Goal: Information Seeking & Learning: Learn about a topic

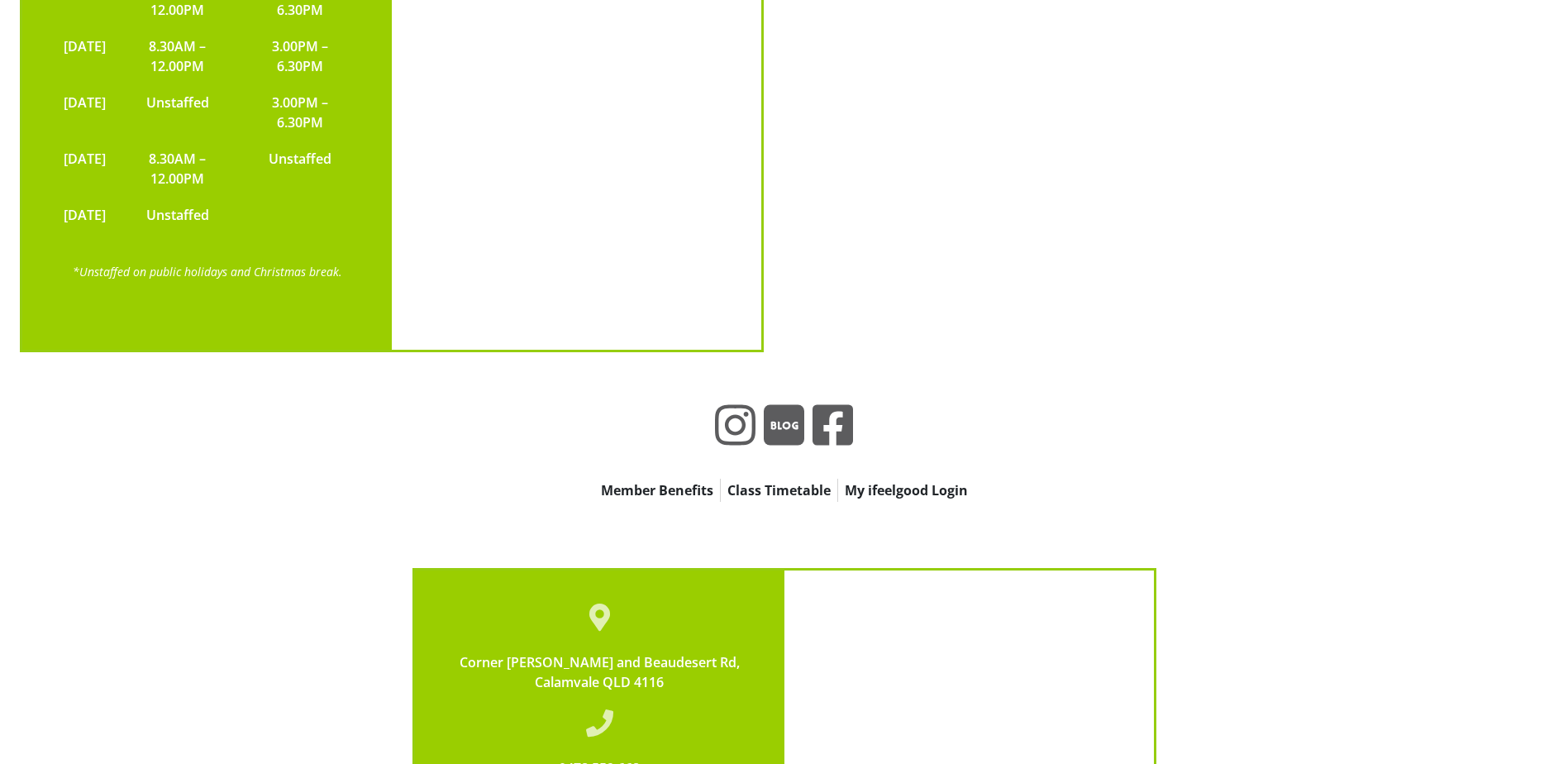
scroll to position [4631, 0]
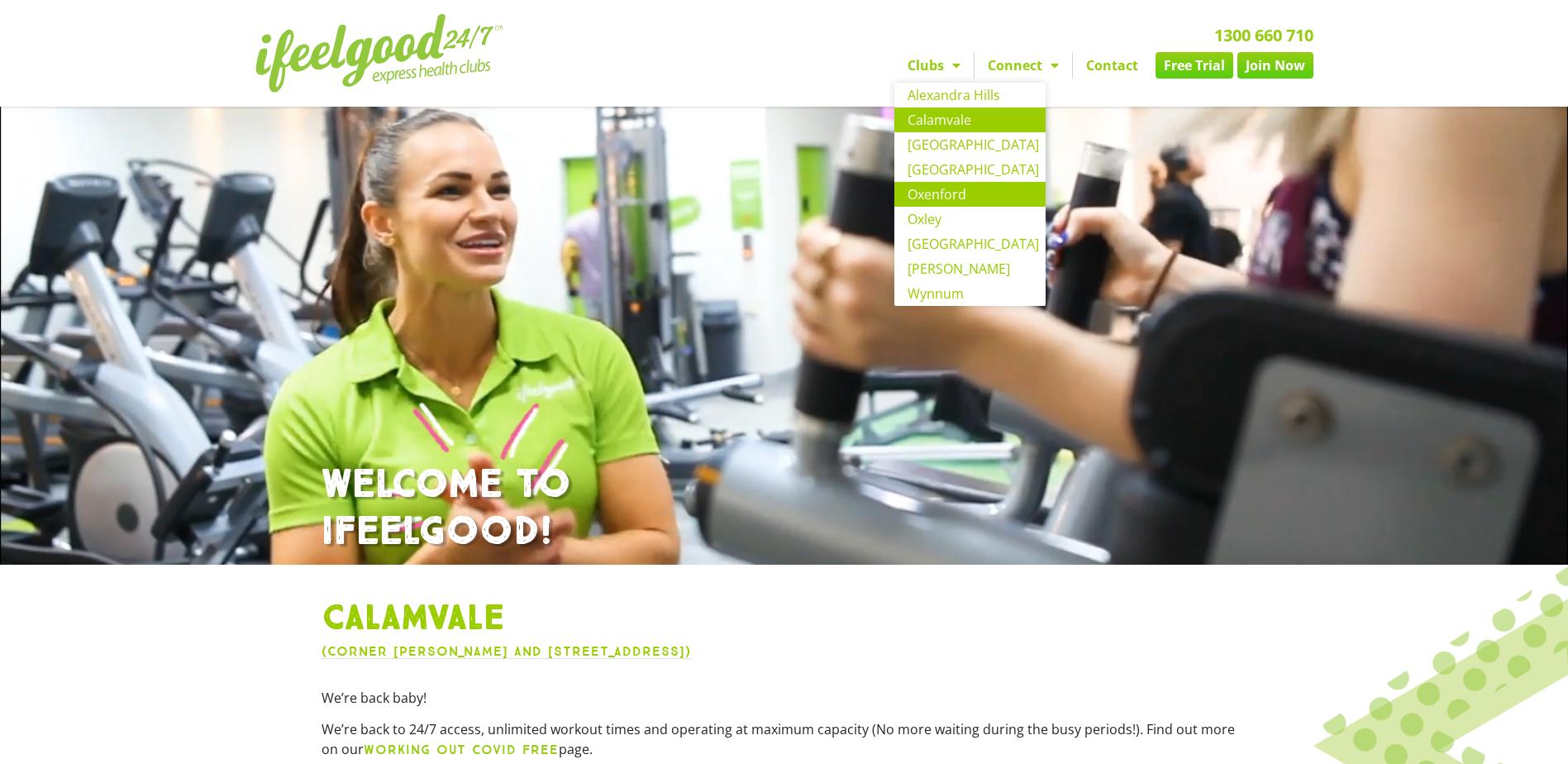
click at [958, 195] on link "Oxenford" at bounding box center [970, 195] width 151 height 25
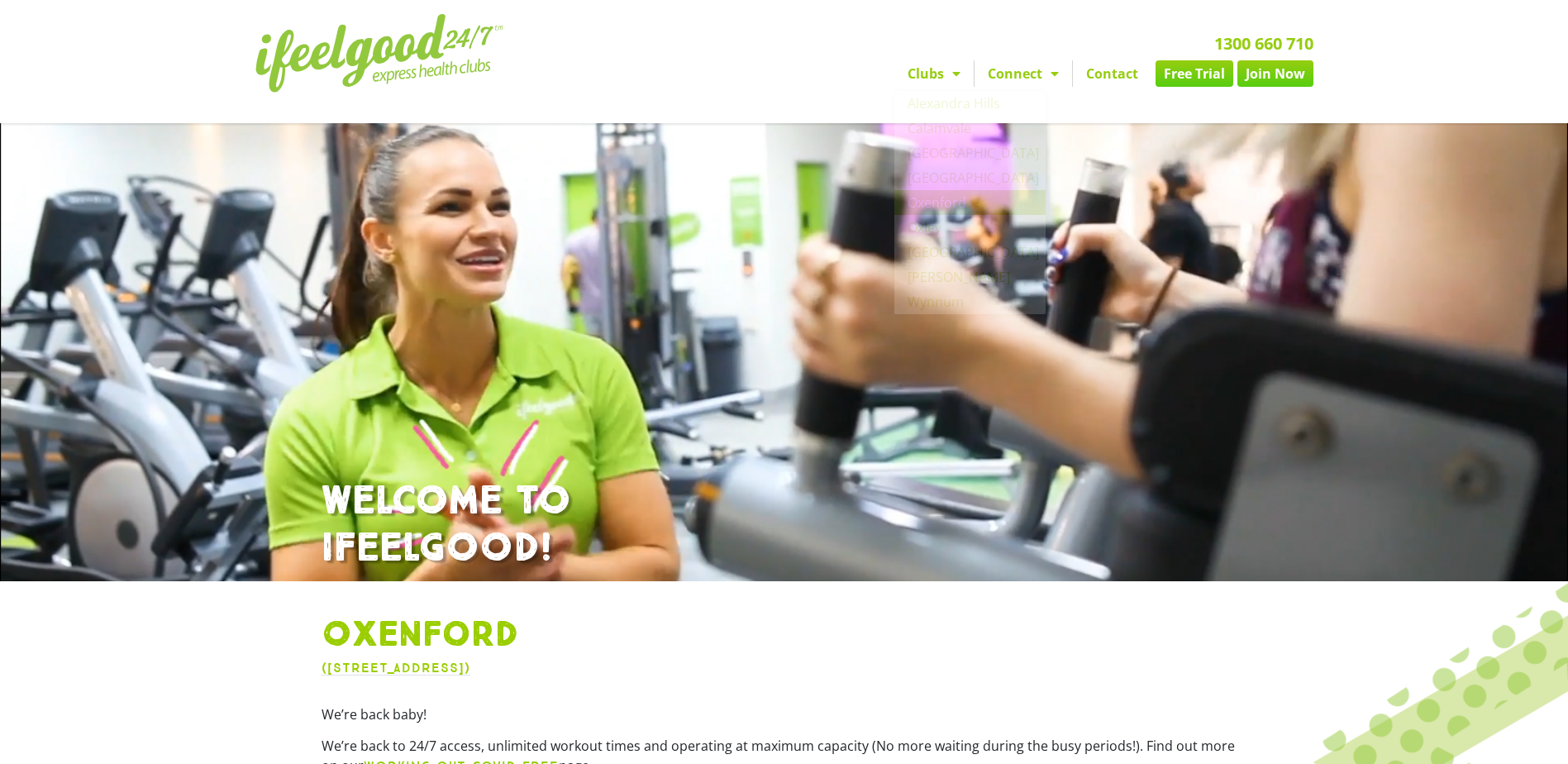
click at [1128, 70] on link "Contact" at bounding box center [1113, 74] width 79 height 27
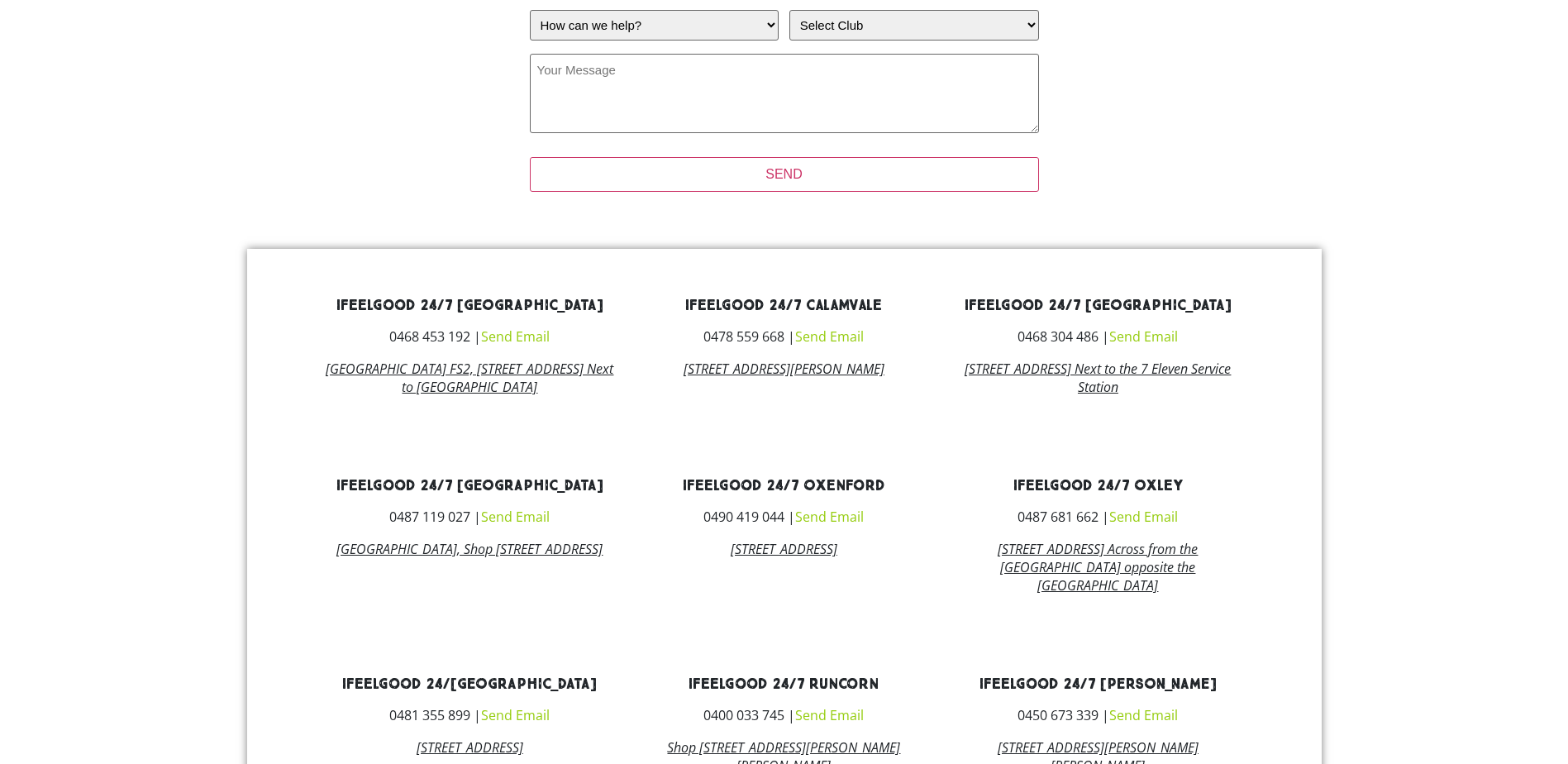
scroll to position [942, 0]
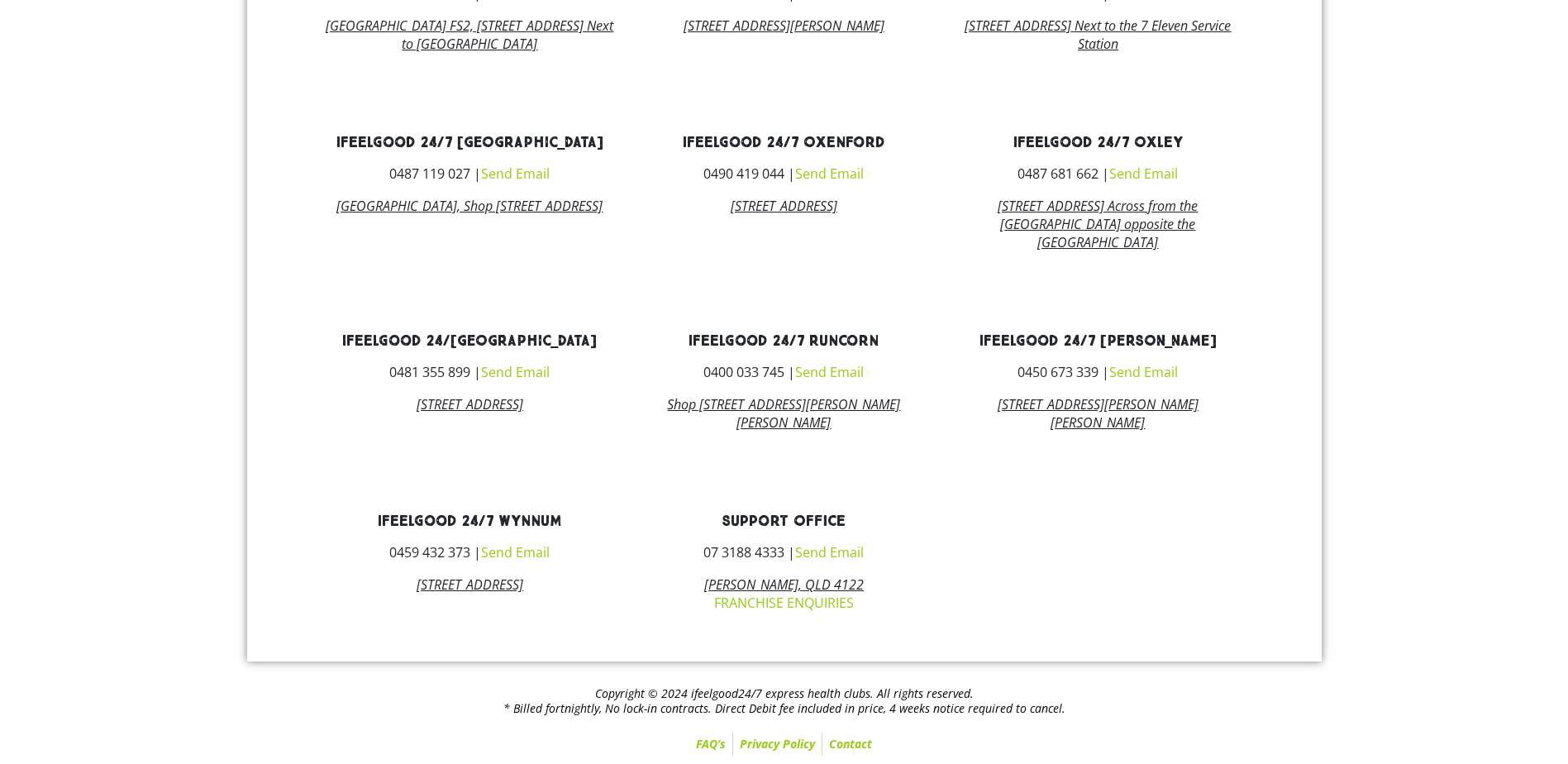
click at [718, 745] on link "FAQ’s" at bounding box center [710, 745] width 43 height 23
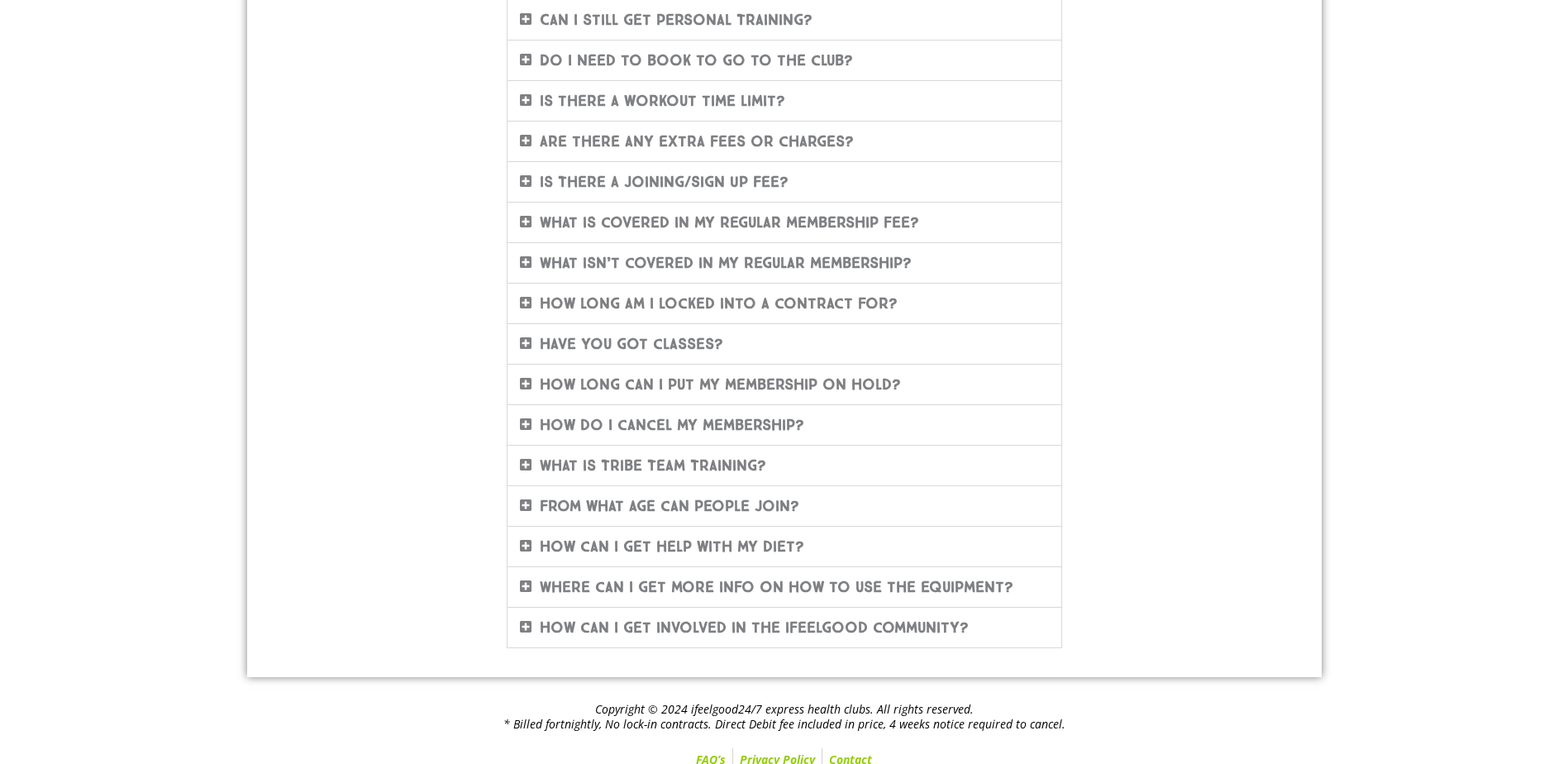
scroll to position [486, 0]
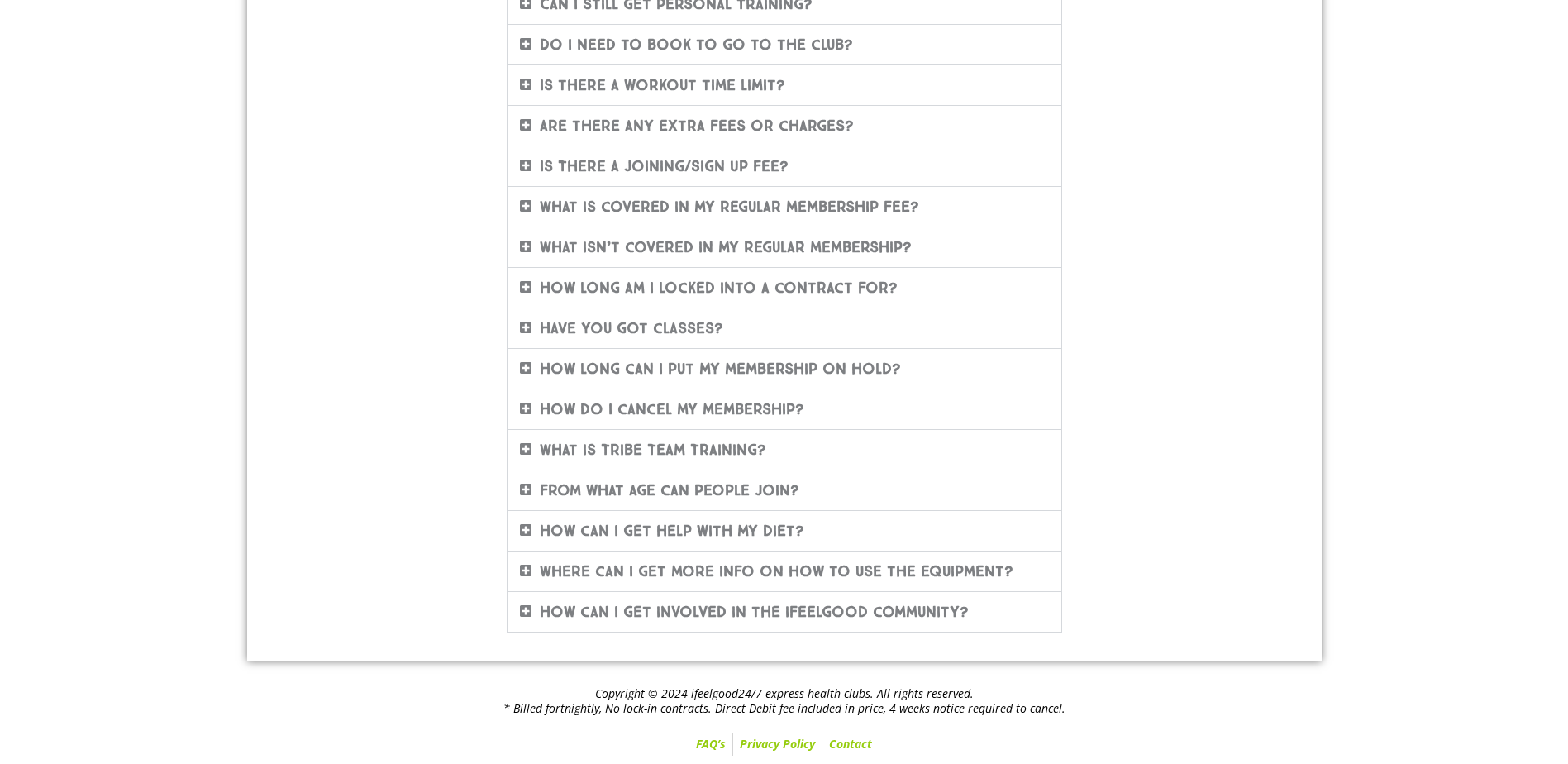
click at [520, 200] on icon at bounding box center [526, 206] width 12 height 13
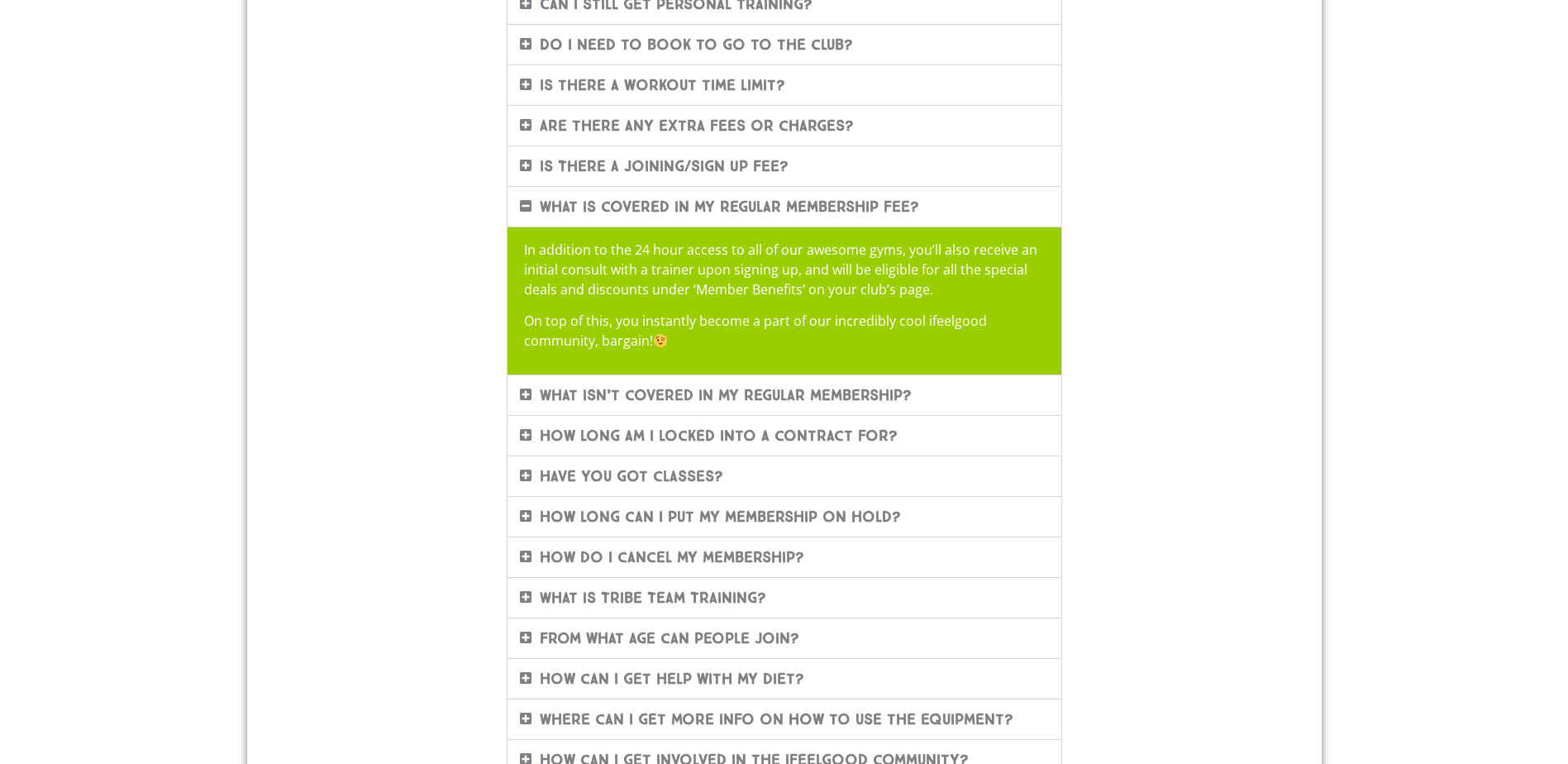
click at [520, 200] on icon at bounding box center [526, 206] width 12 height 13
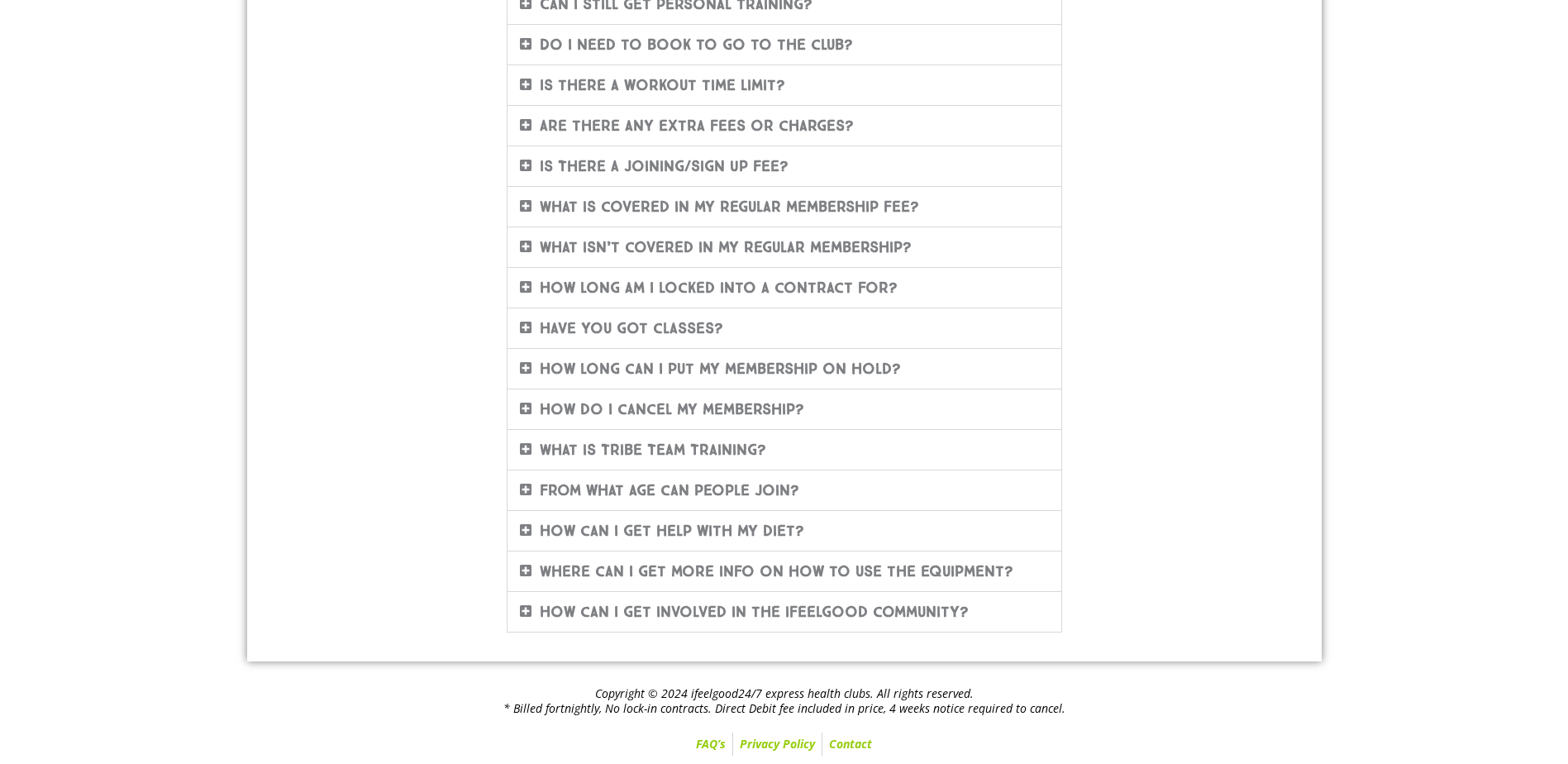
click at [526, 244] on icon at bounding box center [526, 247] width 12 height 13
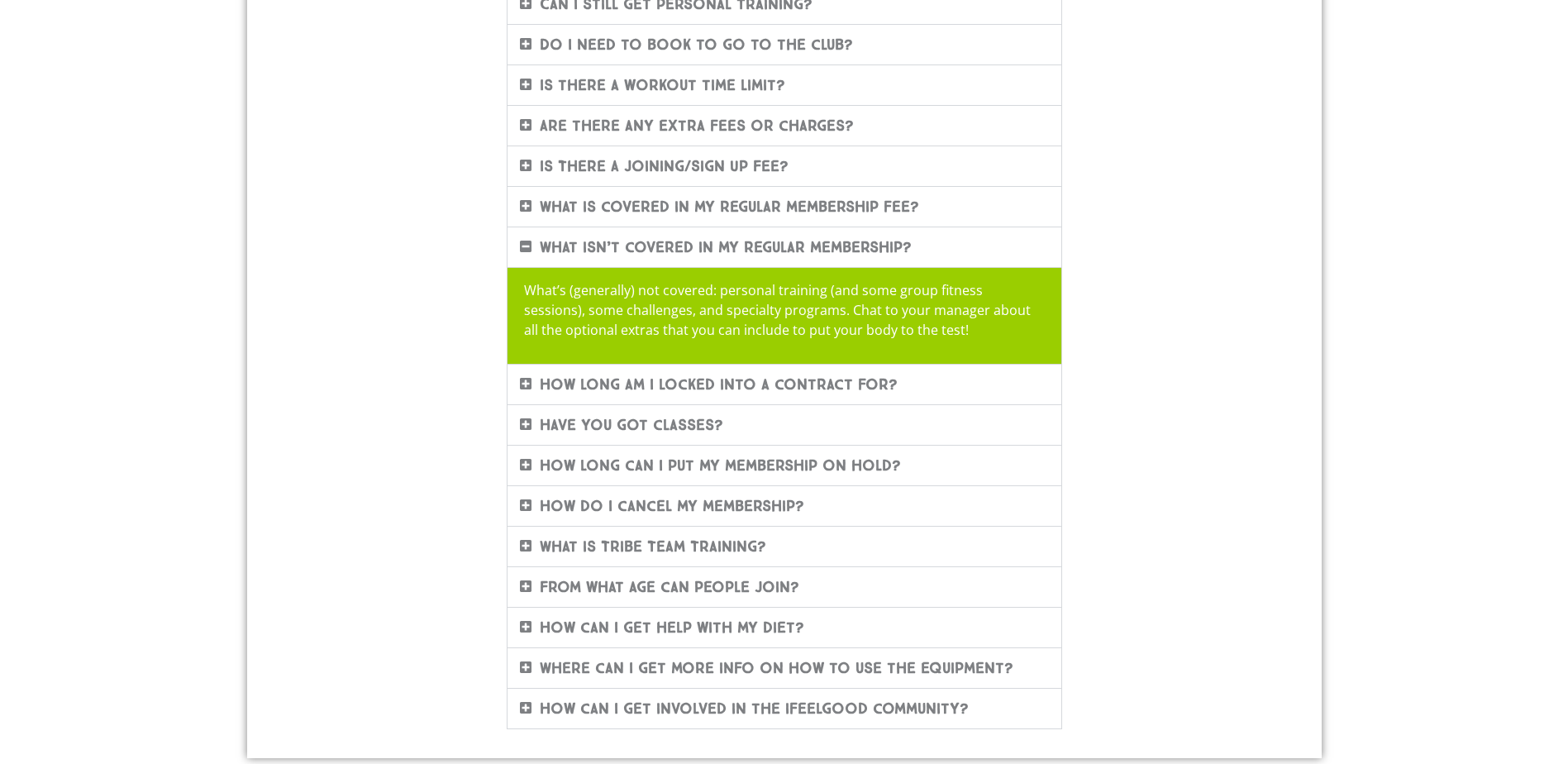
click at [527, 242] on icon at bounding box center [526, 247] width 12 height 13
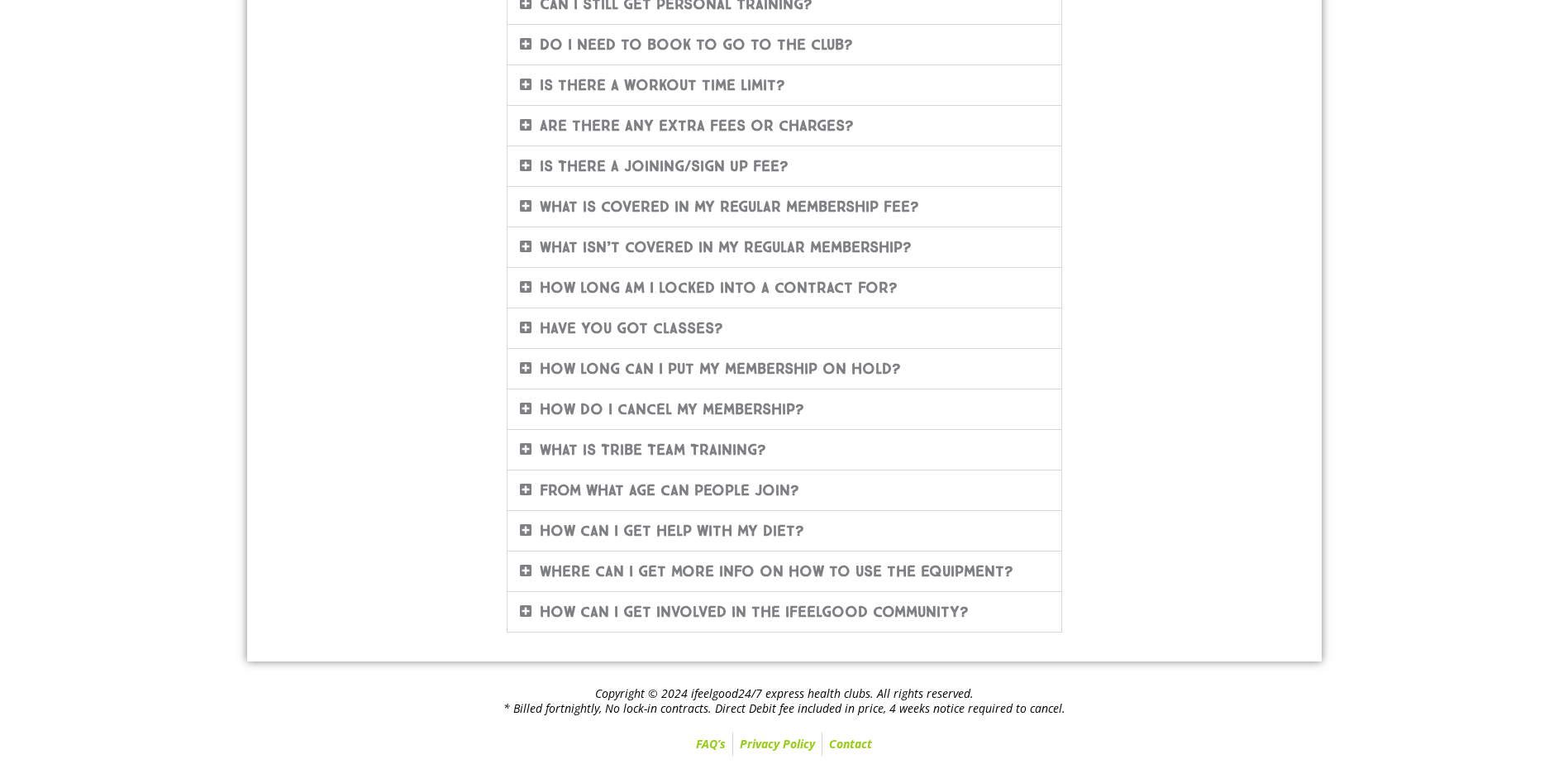
click at [524, 289] on icon at bounding box center [526, 287] width 12 height 13
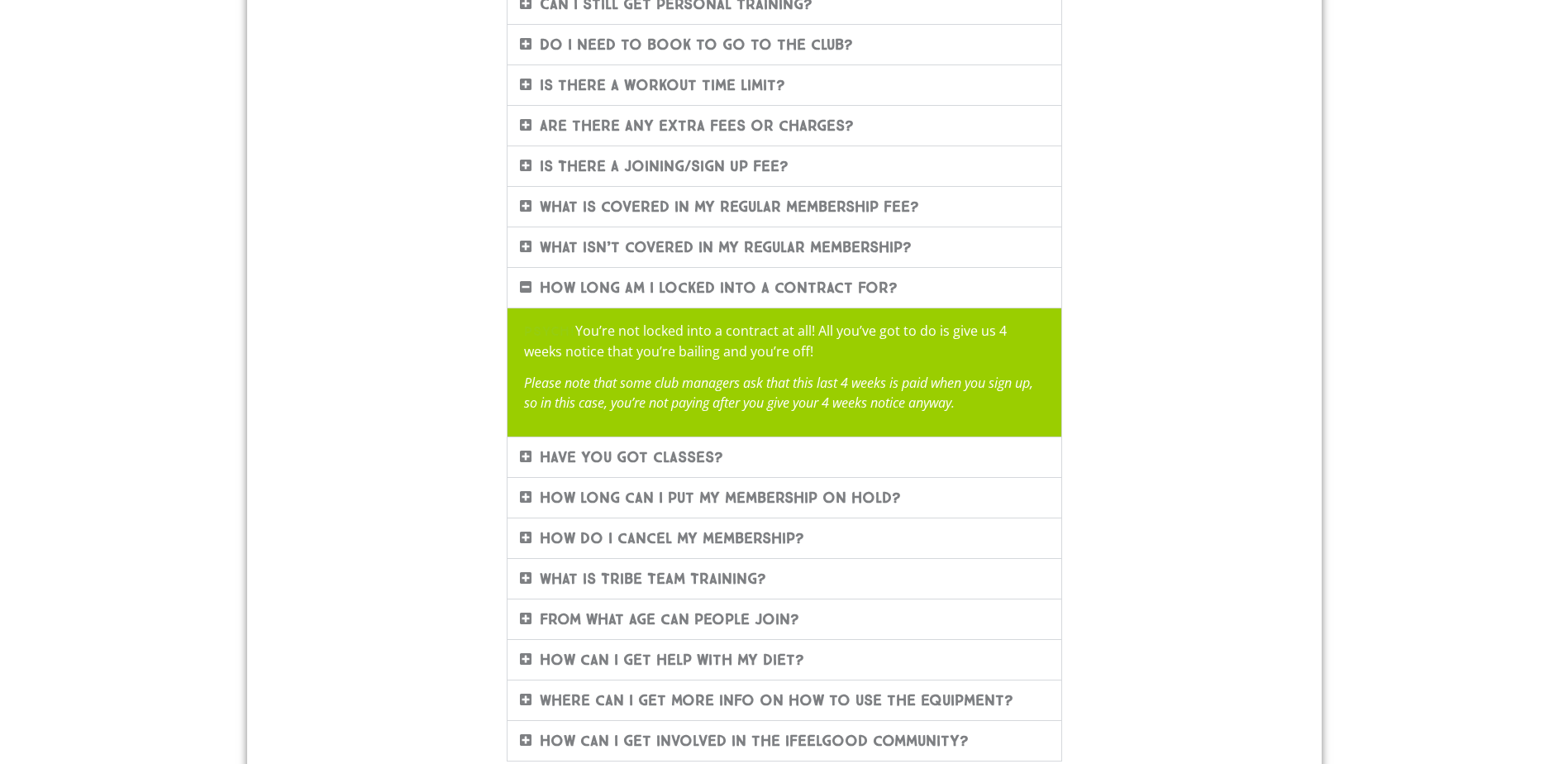
click at [524, 289] on icon at bounding box center [526, 287] width 12 height 13
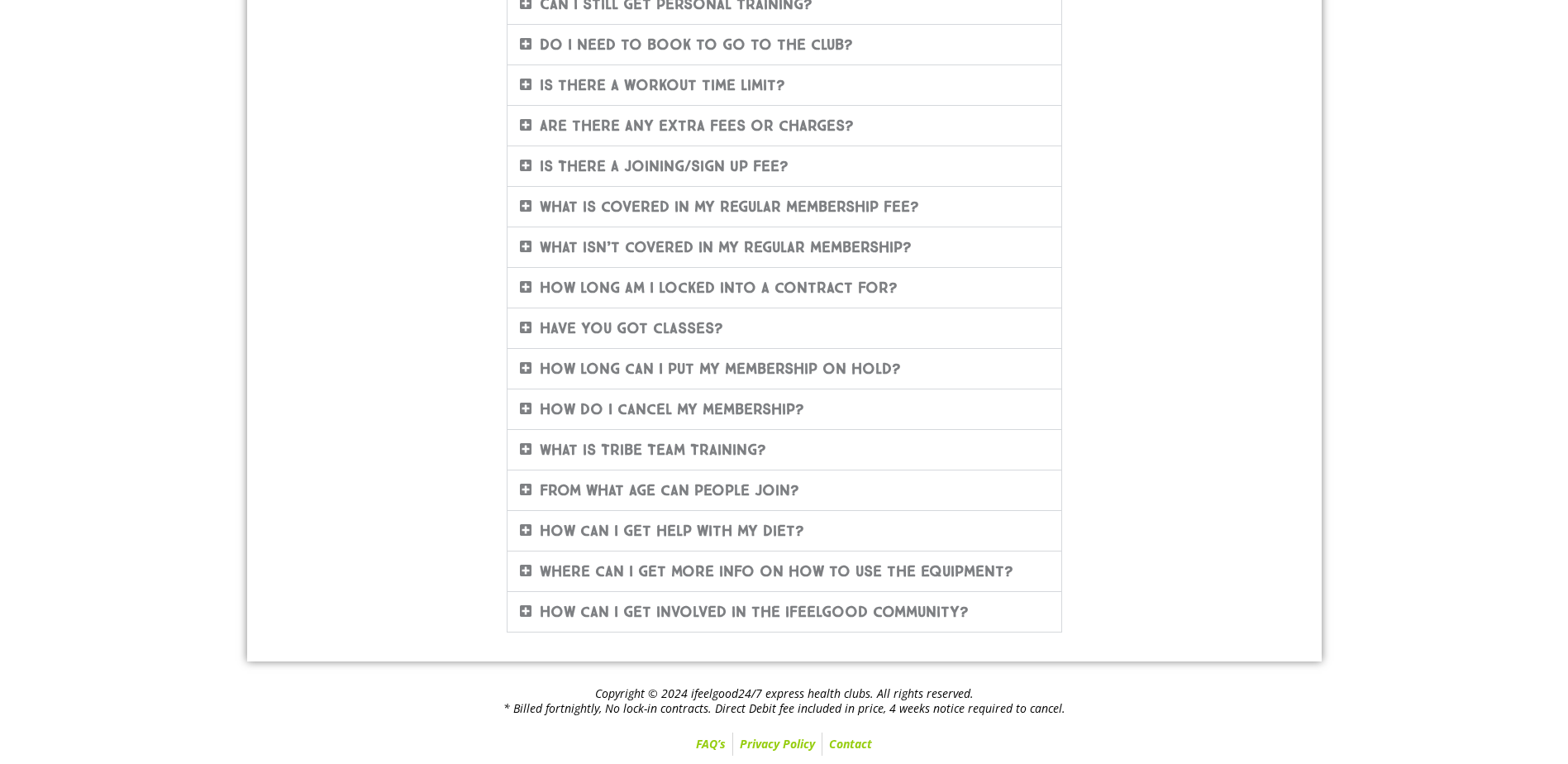
click at [522, 408] on icon at bounding box center [526, 408] width 12 height 13
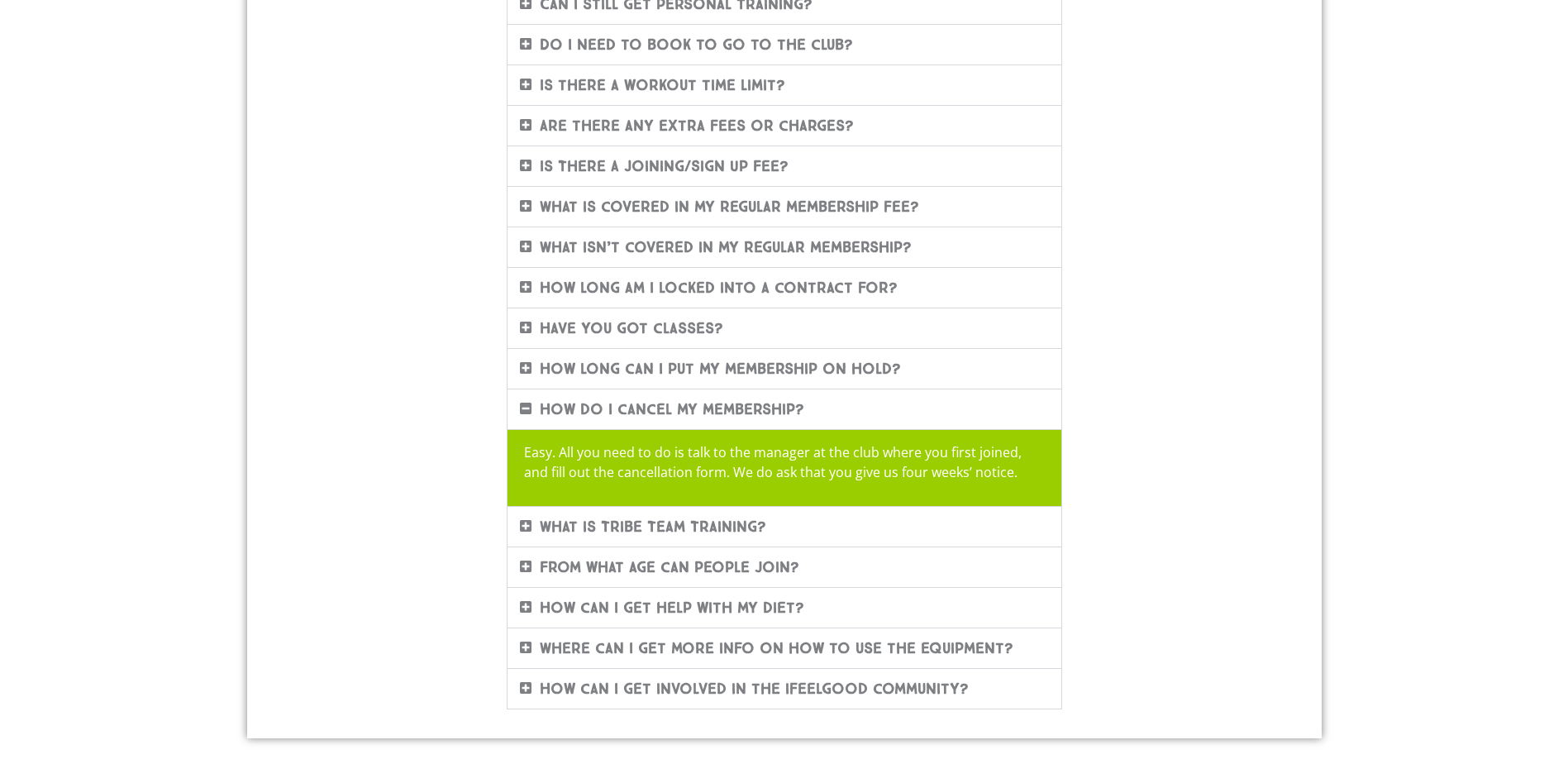
click at [522, 407] on icon at bounding box center [526, 408] width 12 height 13
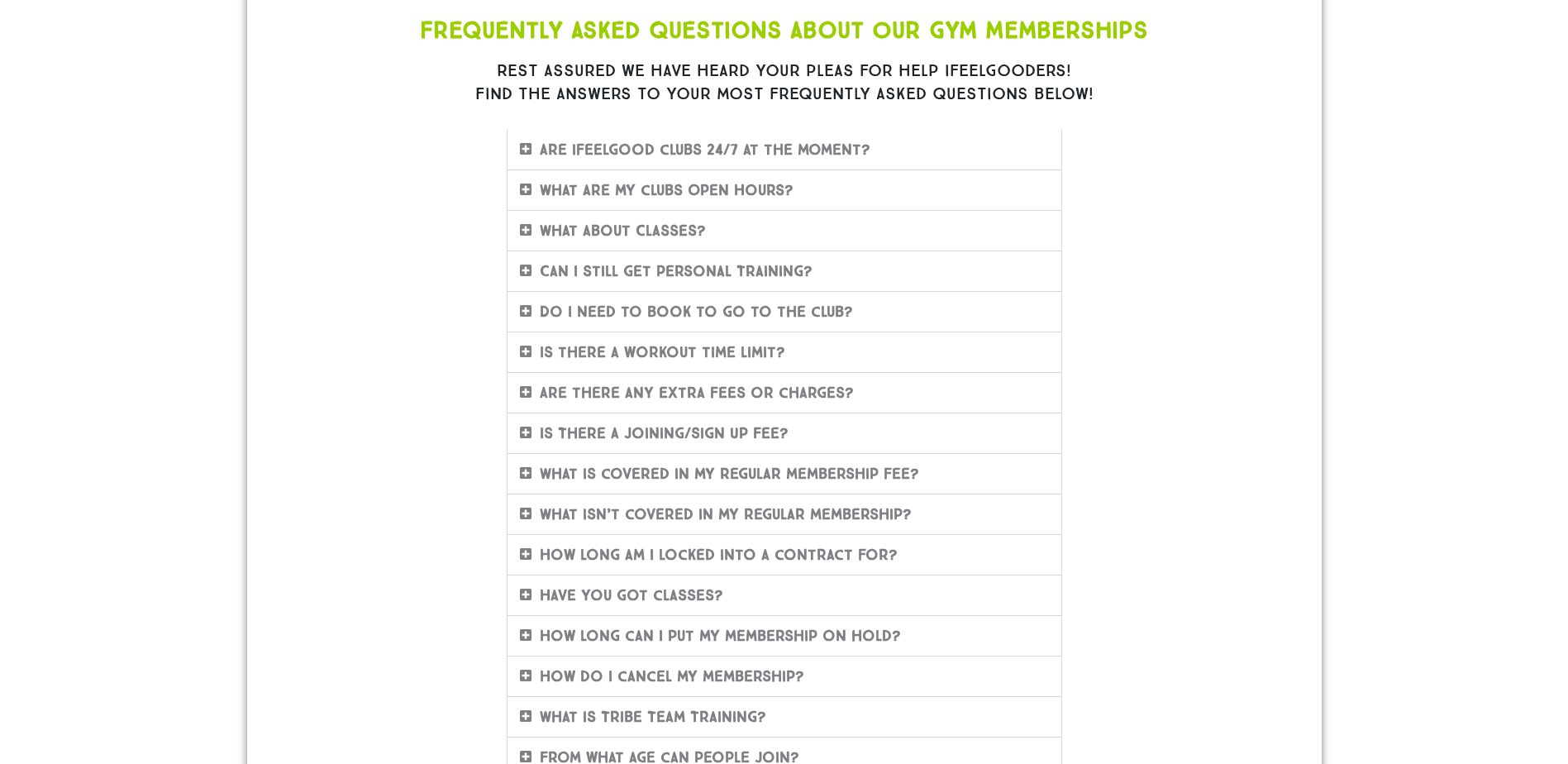
scroll to position [248, 0]
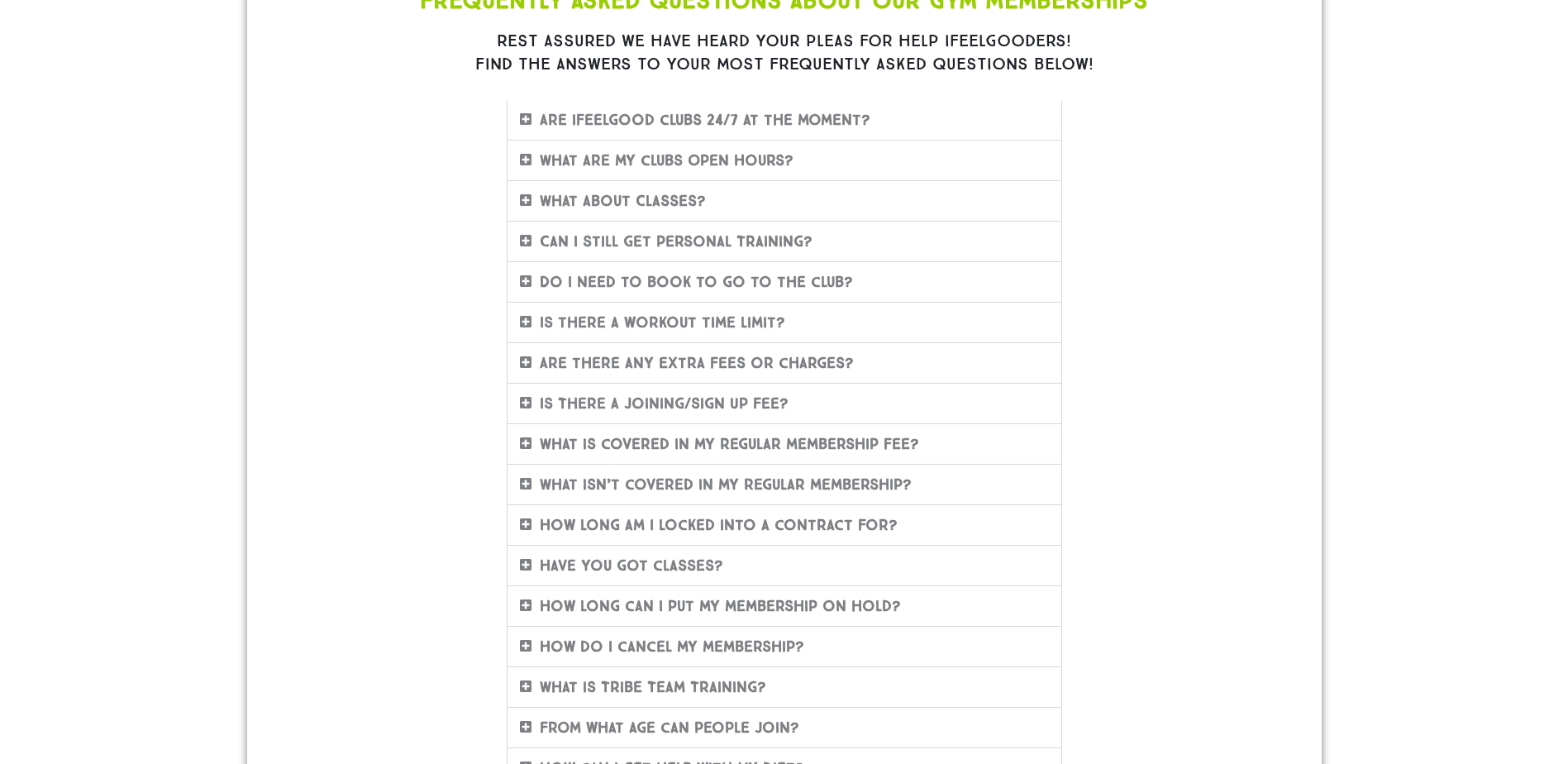
click at [532, 440] on span at bounding box center [530, 444] width 20 height 14
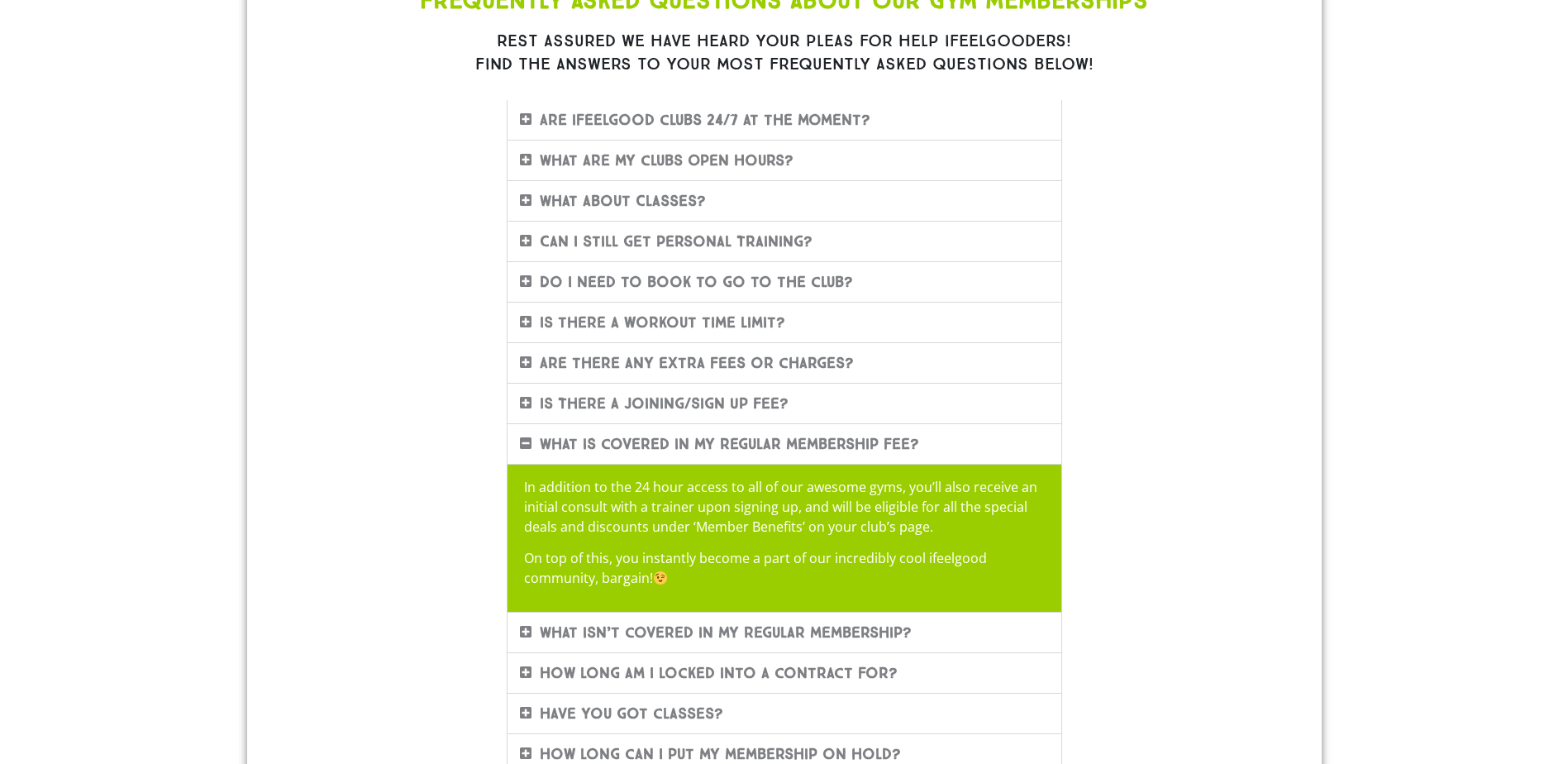
click at [530, 442] on icon at bounding box center [526, 444] width 12 height 13
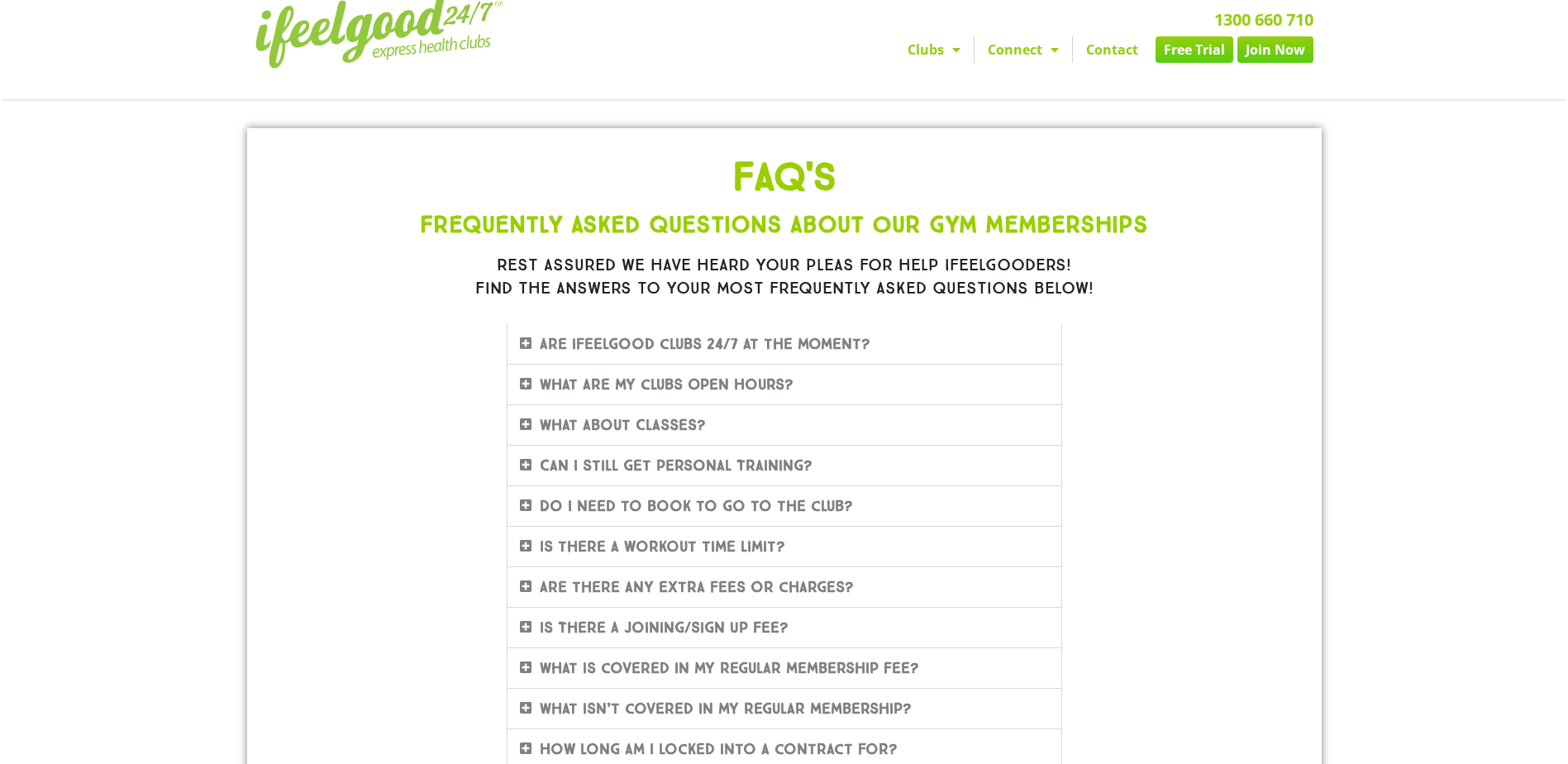
scroll to position [0, 0]
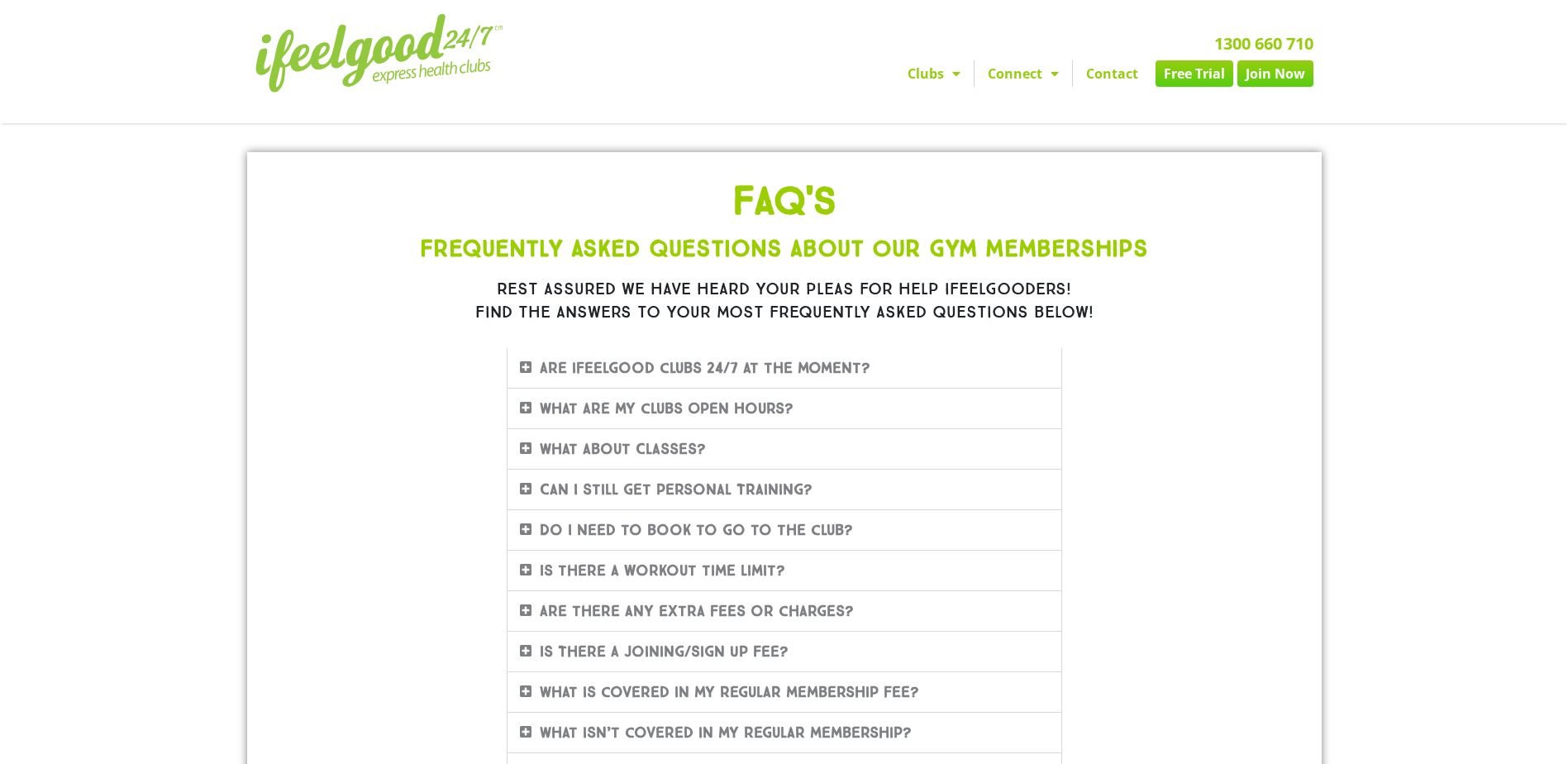
click at [524, 369] on icon at bounding box center [526, 367] width 12 height 13
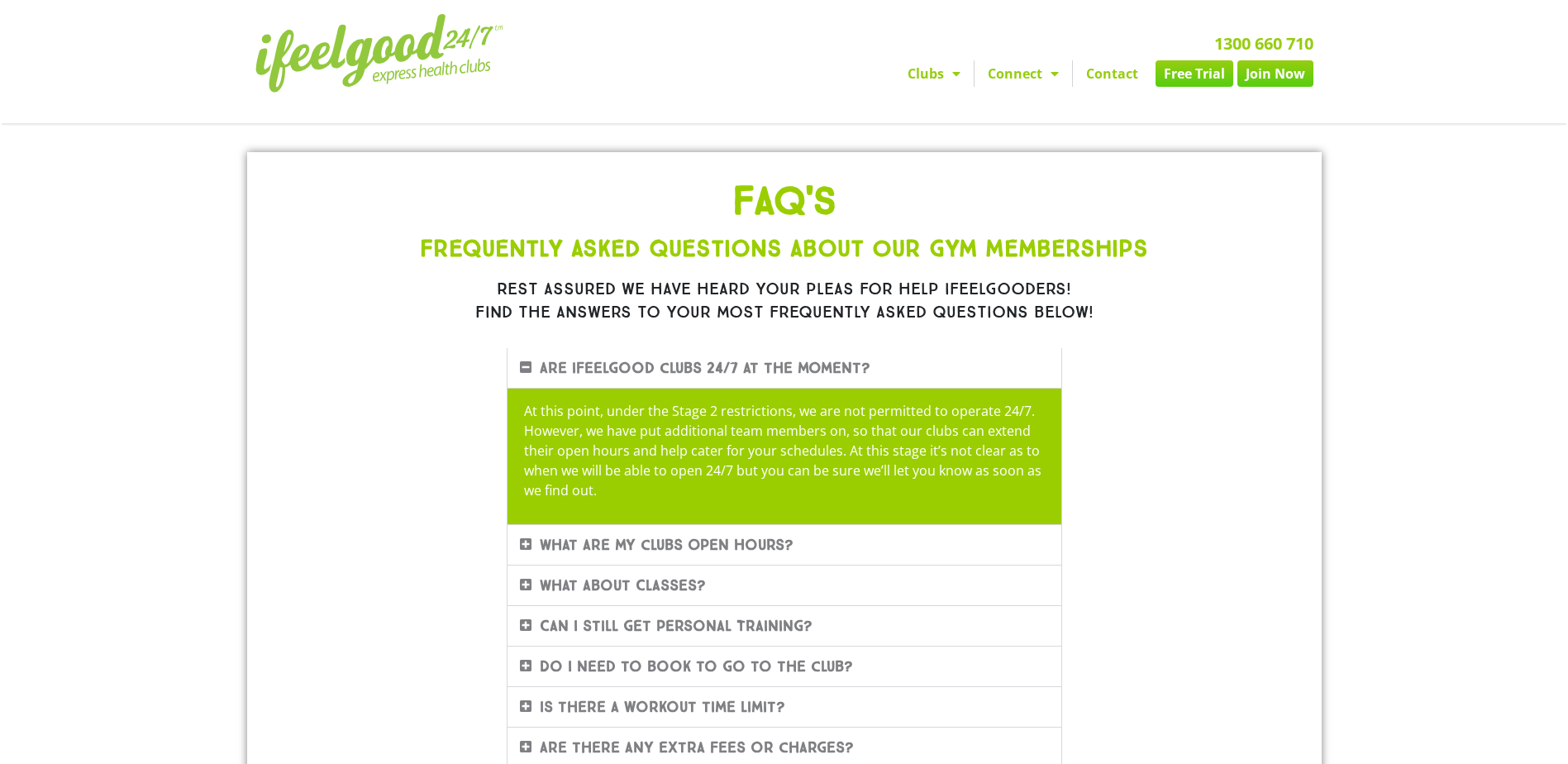
click at [522, 373] on icon at bounding box center [526, 367] width 12 height 13
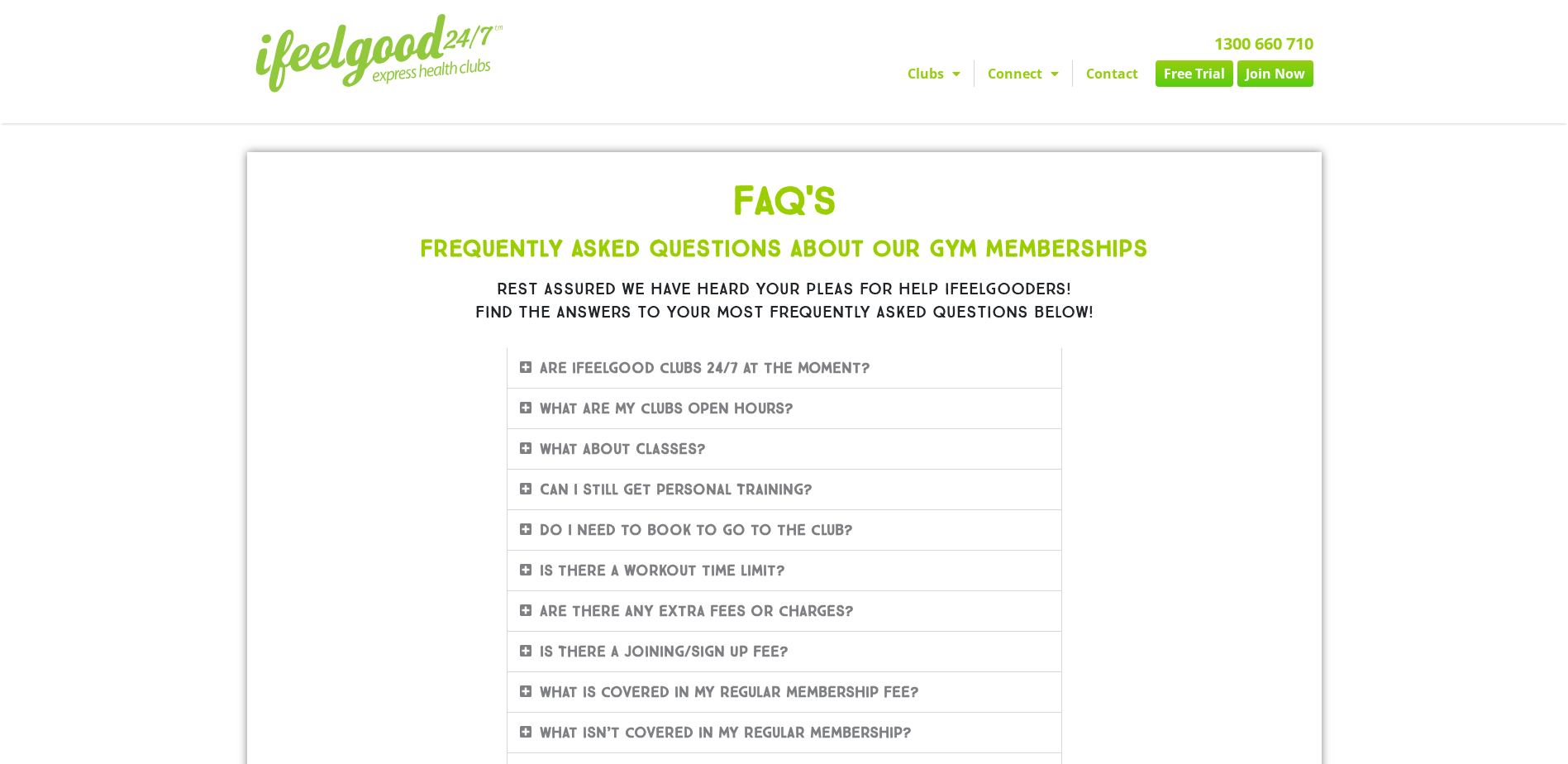
click at [526, 522] on icon at bounding box center [526, 529] width 12 height 13
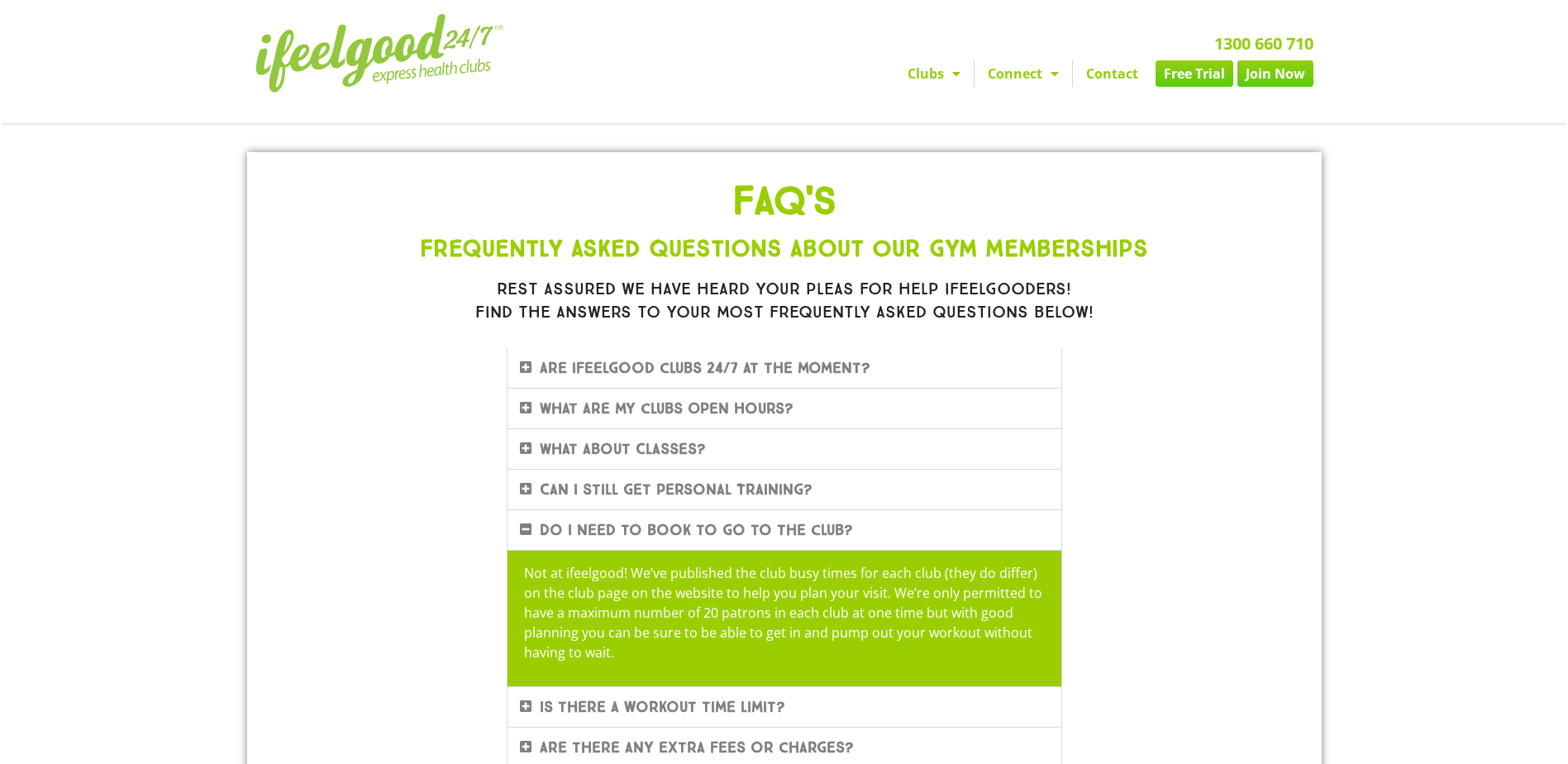
click at [525, 523] on icon at bounding box center [526, 529] width 12 height 13
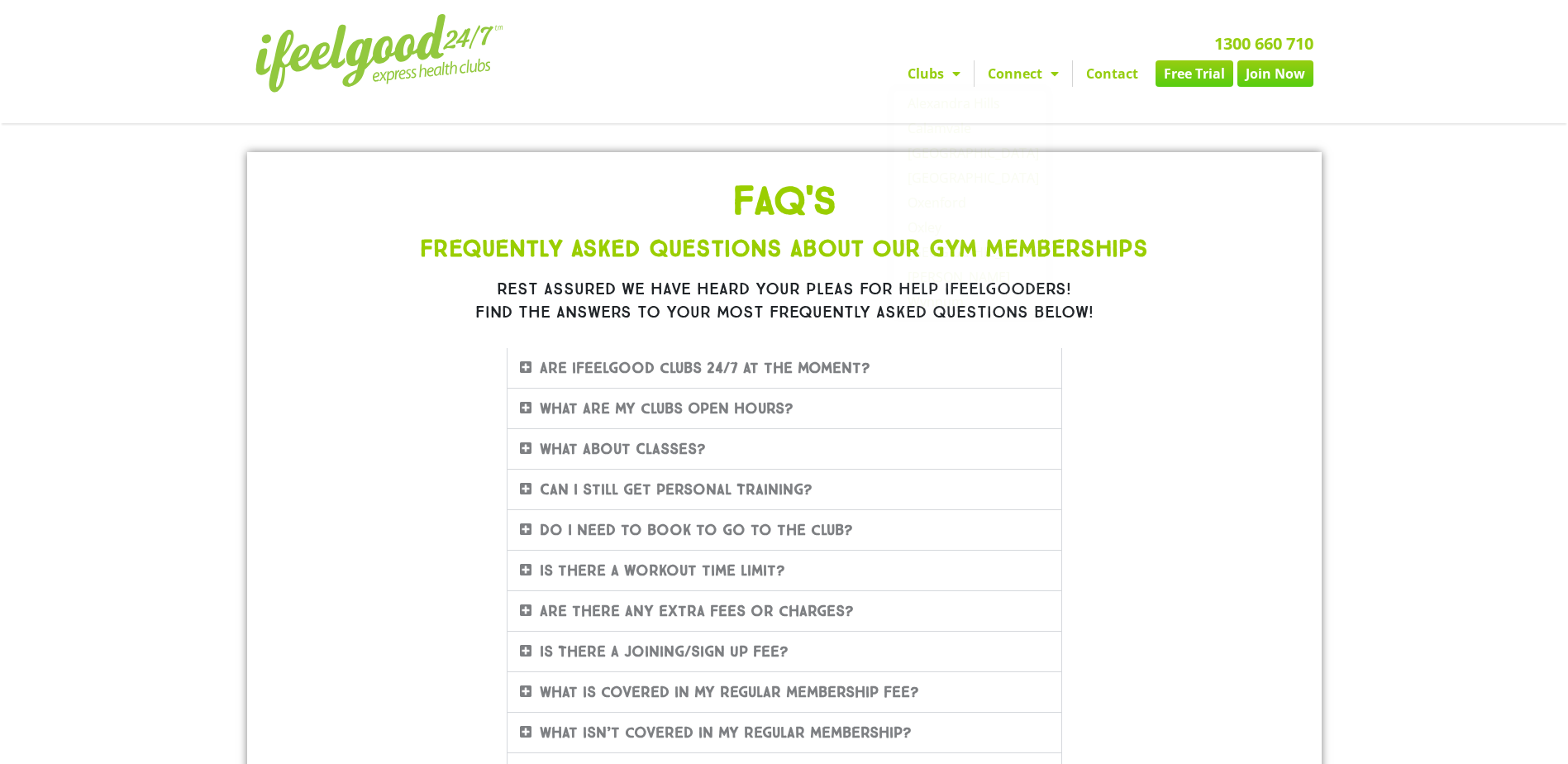
click at [340, 37] on img at bounding box center [380, 54] width 248 height 79
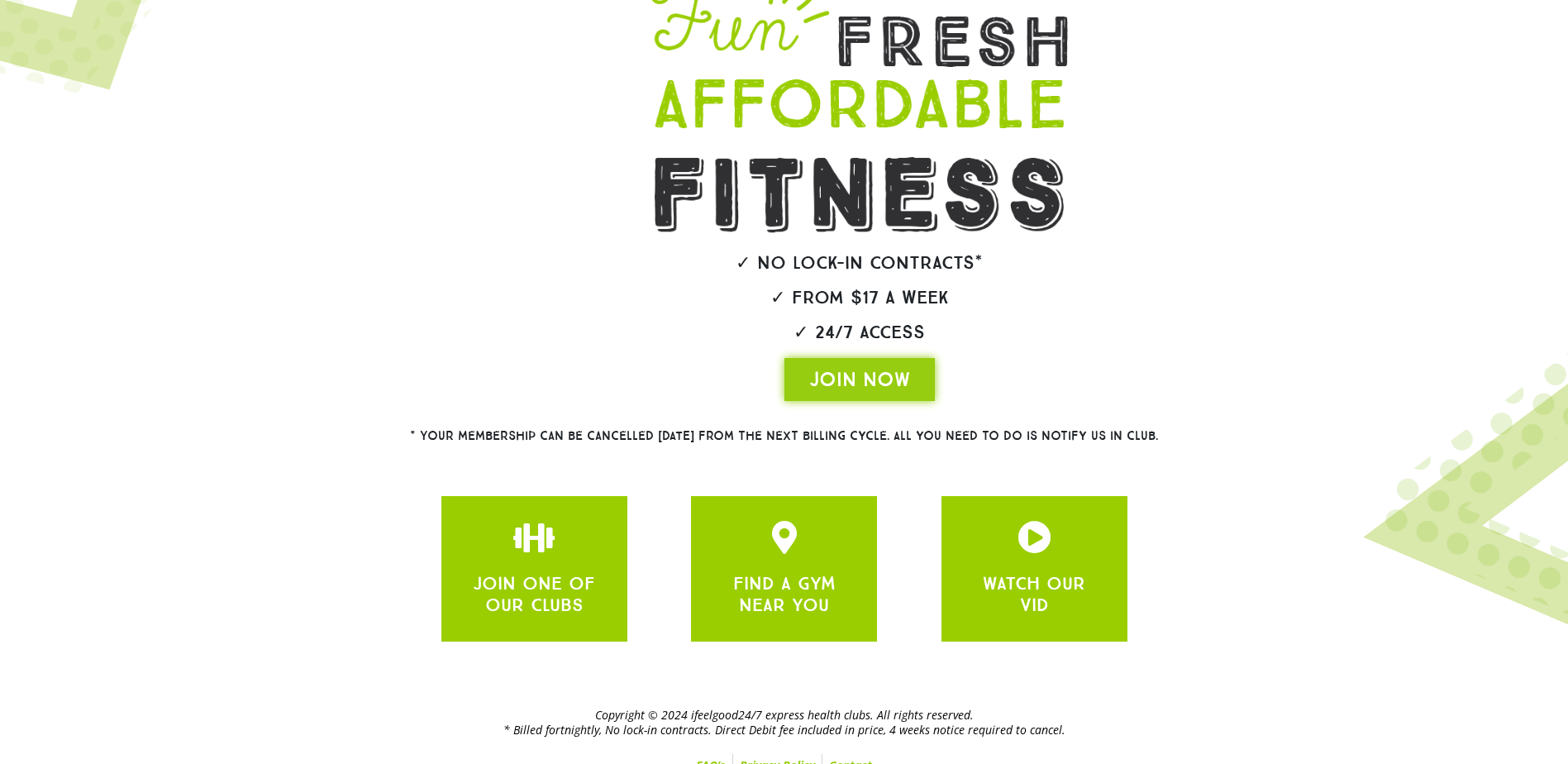
scroll to position [187, 0]
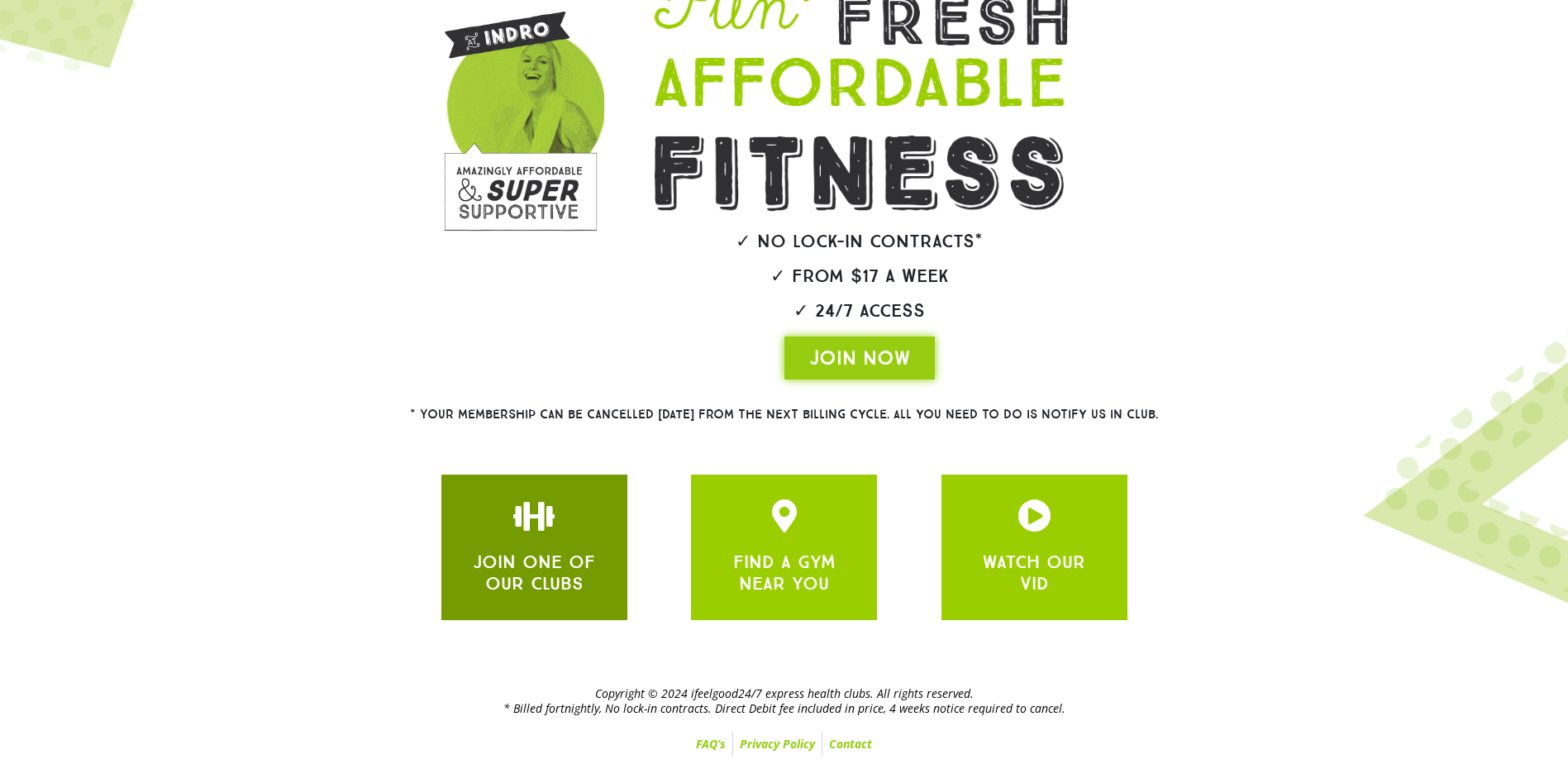
click at [571, 523] on div at bounding box center [534, 516] width 137 height 33
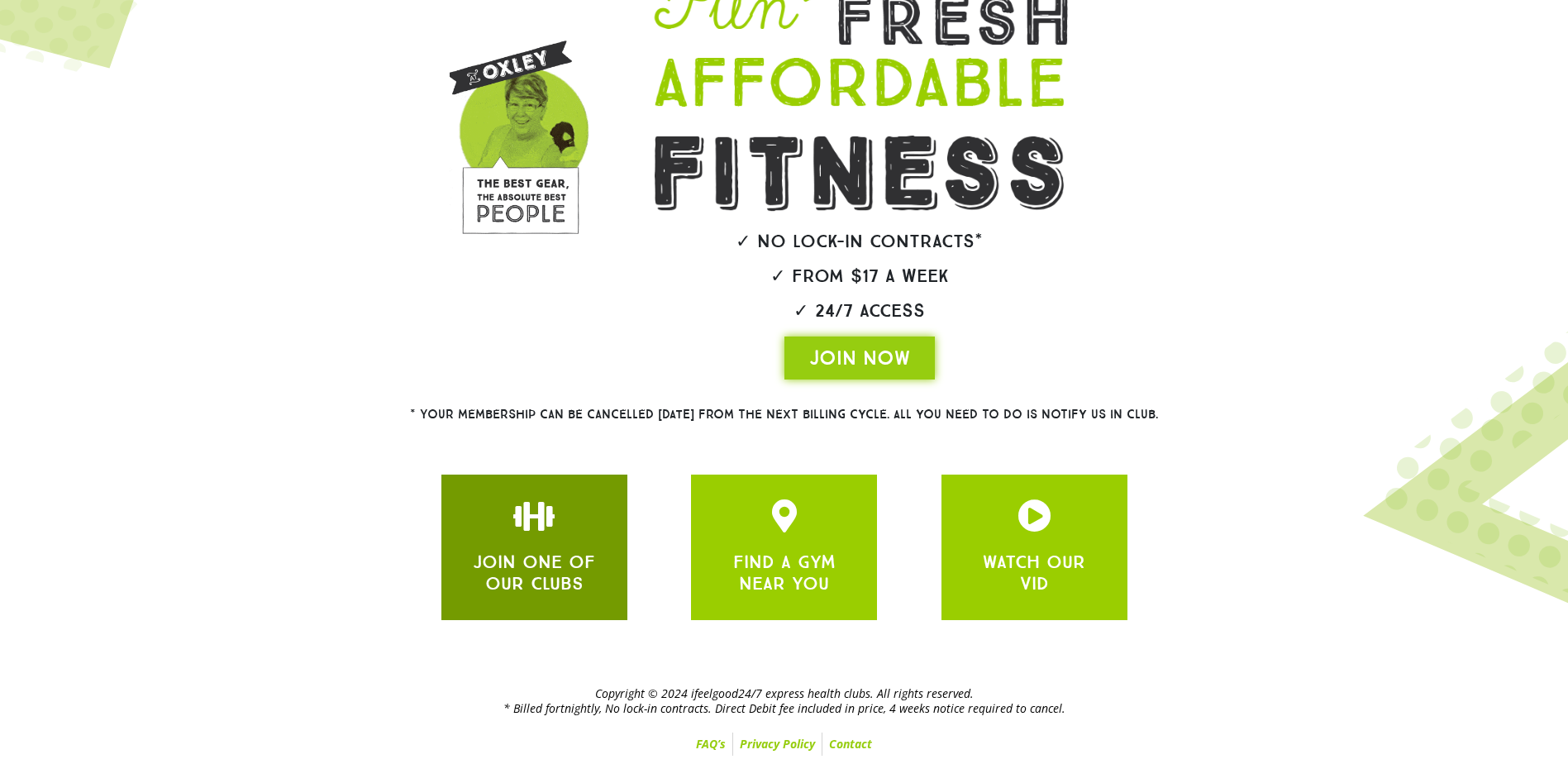
click at [545, 540] on div "JOIN ONE OF OUR CLUBS" at bounding box center [534, 548] width 137 height 96
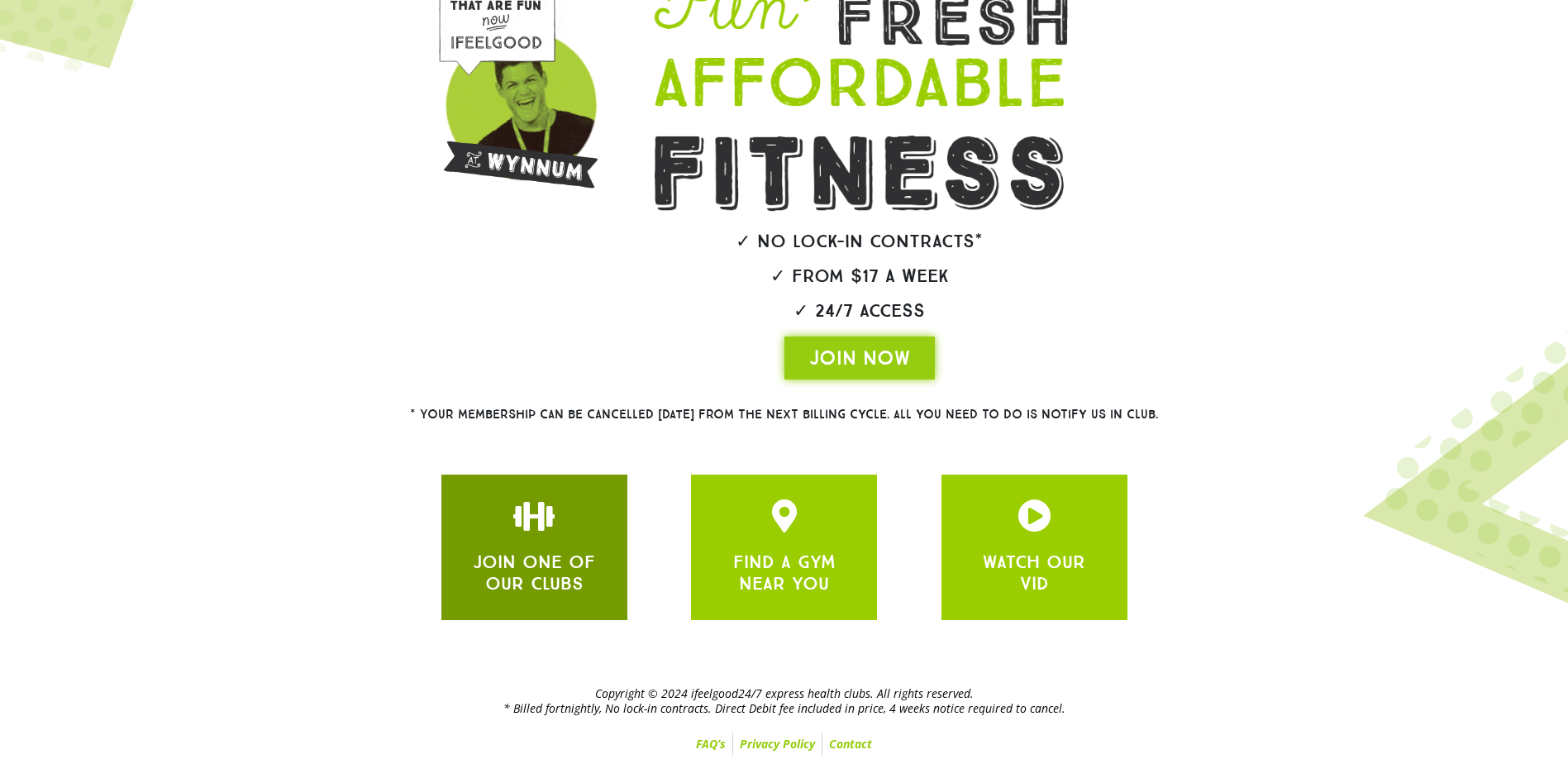
click at [503, 548] on div "JOIN ONE OF OUR CLUBS" at bounding box center [534, 570] width 137 height 50
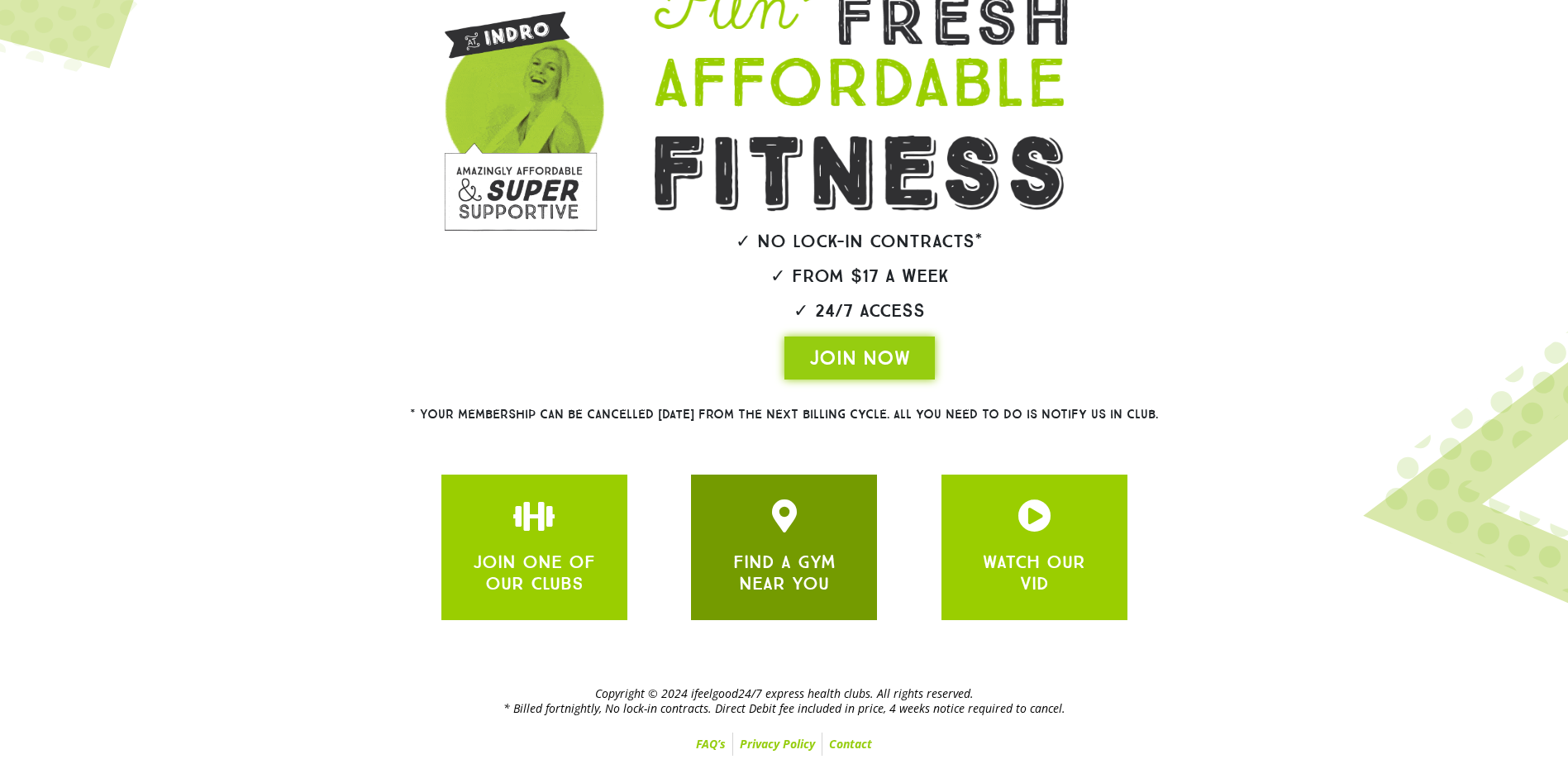
click at [797, 540] on div "FIND A GYM NEAR YOU" at bounding box center [784, 548] width 137 height 96
click at [723, 585] on h3 "FIND A GYM NEAR YOU" at bounding box center [784, 574] width 137 height 44
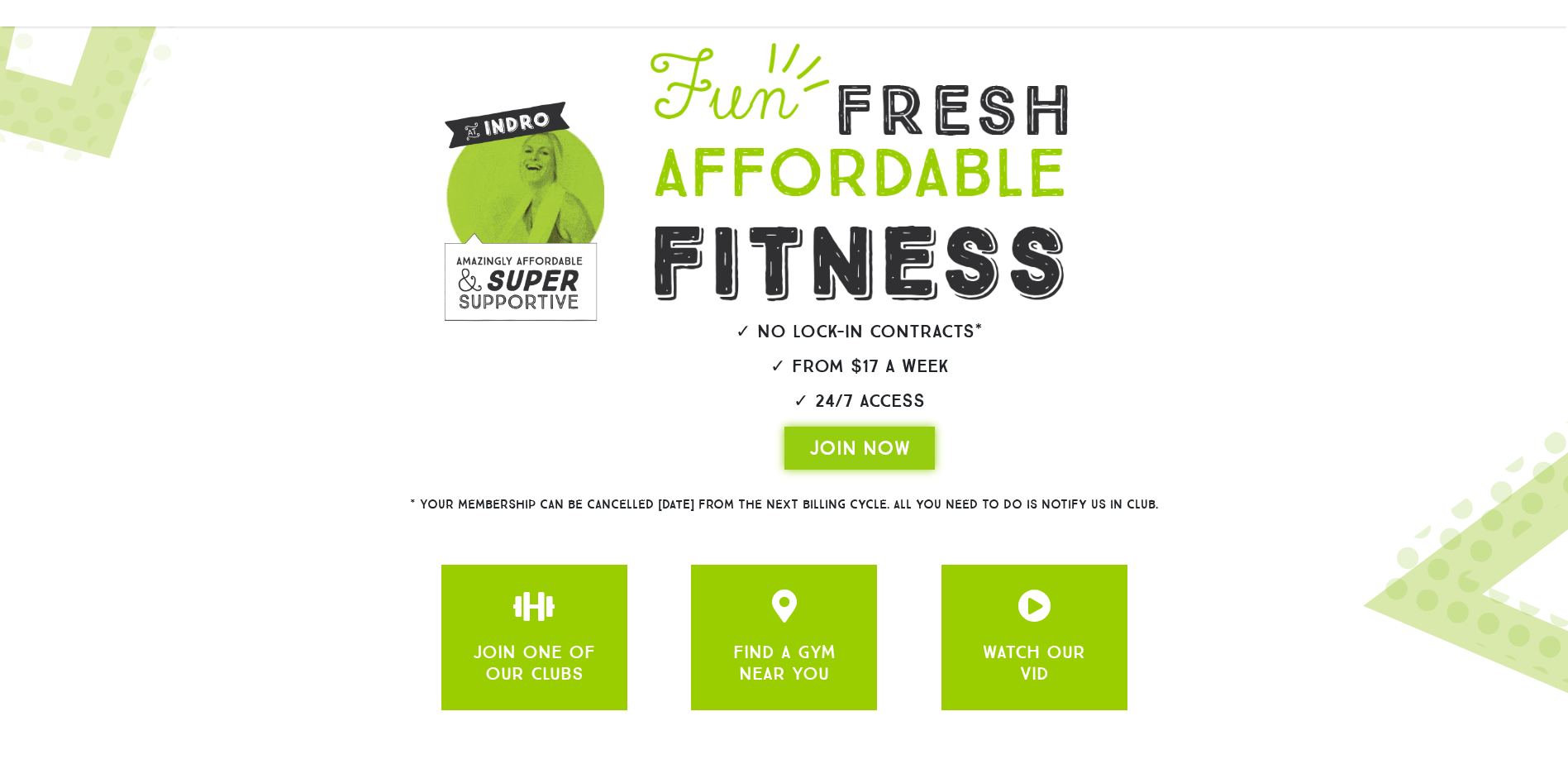
scroll to position [0, 0]
